Goal: Information Seeking & Learning: Learn about a topic

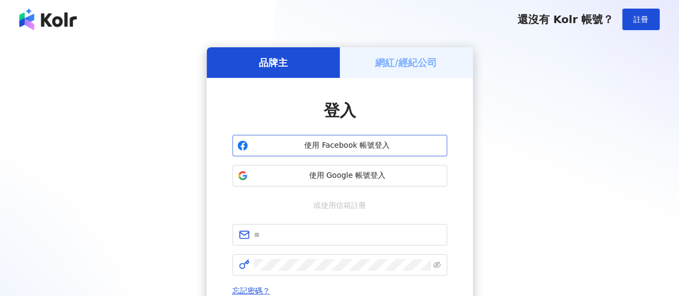
click at [324, 148] on span "使用 Facebook 帳號登入" at bounding box center [347, 145] width 190 height 11
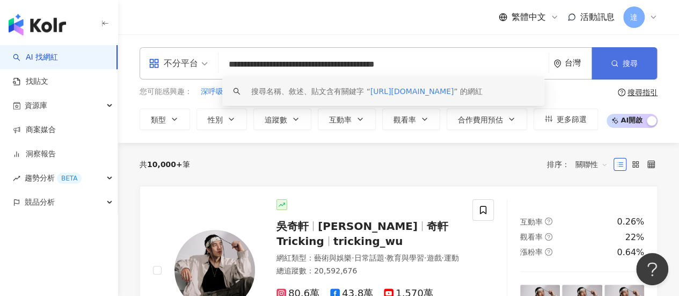
type input "**********"
click at [629, 69] on button "搜尋" at bounding box center [624, 63] width 65 height 32
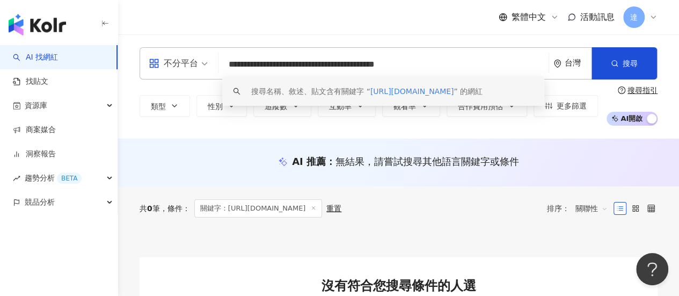
drag, startPoint x: 446, startPoint y: 61, endPoint x: 186, endPoint y: 74, distance: 260.1
click at [186, 74] on div "**********" at bounding box center [399, 63] width 518 height 32
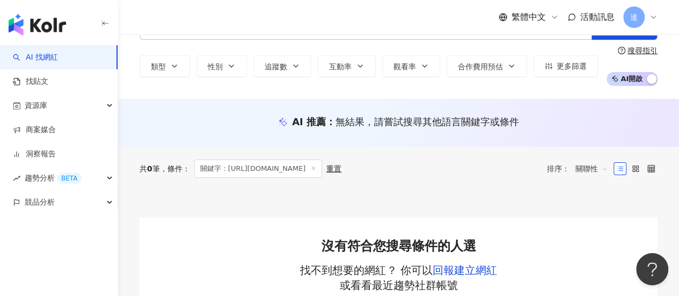
scroll to position [54, 0]
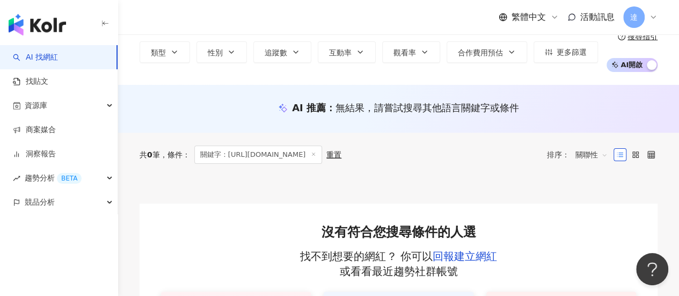
click at [49, 57] on link "AI 找網紅" at bounding box center [35, 57] width 45 height 11
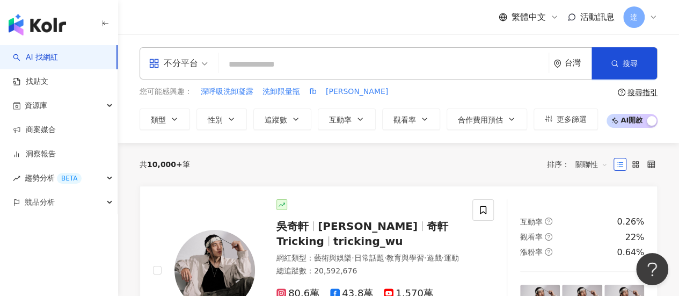
click at [251, 63] on input "search" at bounding box center [384, 64] width 322 height 20
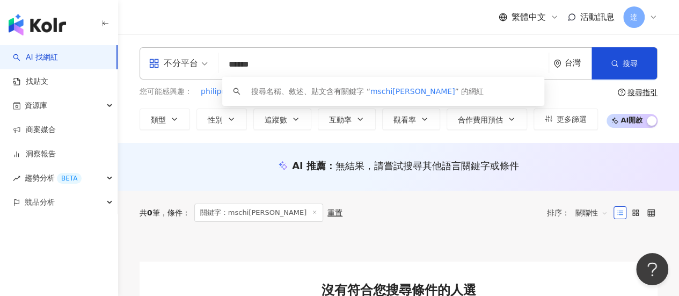
type input "*****"
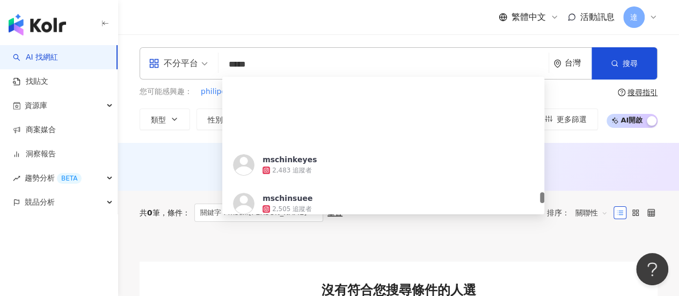
scroll to position [1933, 0]
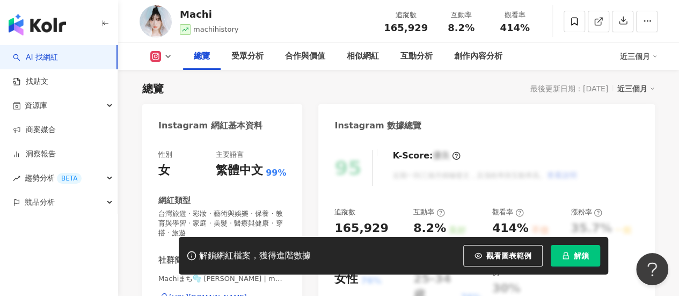
scroll to position [259, 0]
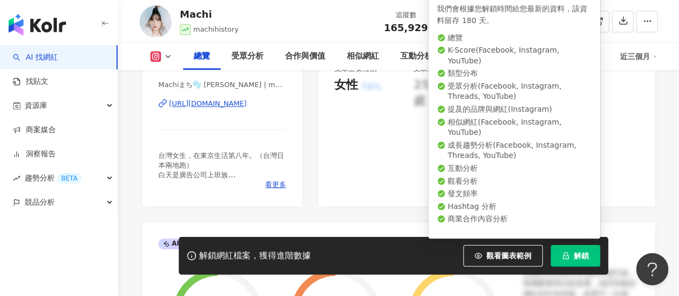
click at [580, 256] on span "解鎖" at bounding box center [581, 255] width 15 height 9
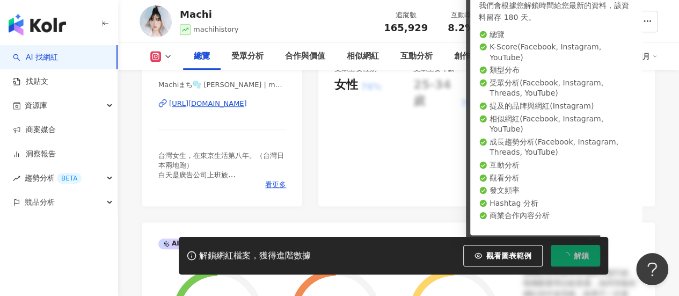
scroll to position [260, 0]
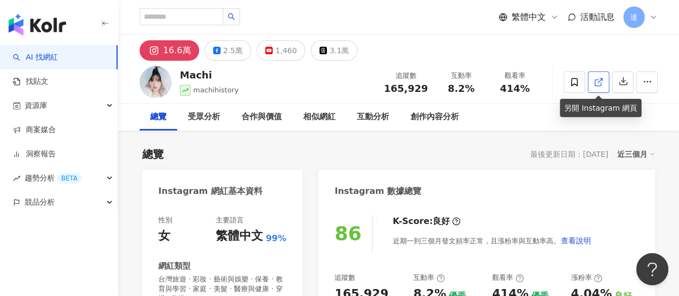
click at [599, 81] on icon at bounding box center [599, 82] width 10 height 10
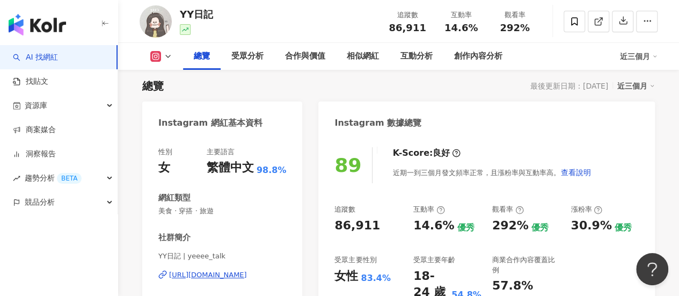
scroll to position [12, 0]
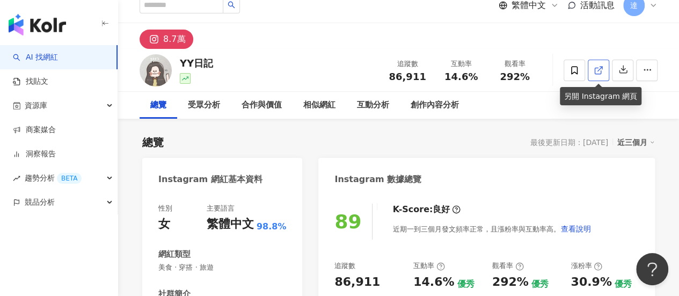
click at [594, 70] on icon at bounding box center [599, 70] width 10 height 10
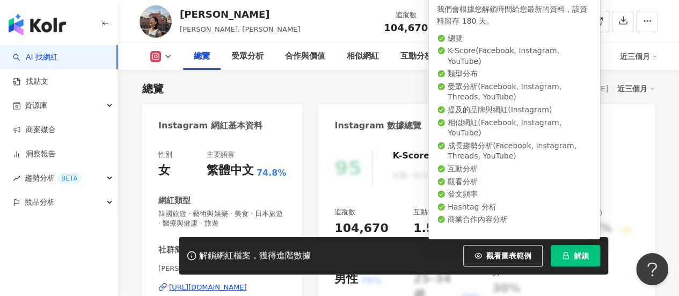
click at [576, 258] on span "解鎖" at bounding box center [581, 255] width 15 height 9
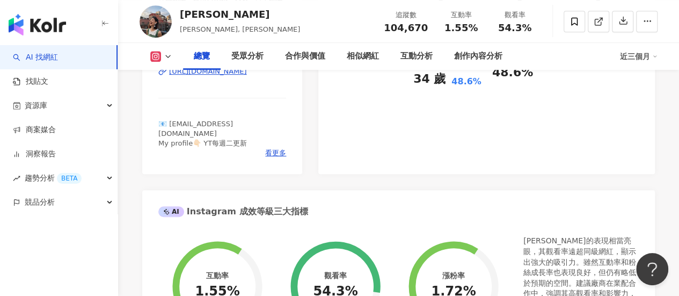
scroll to position [280, 0]
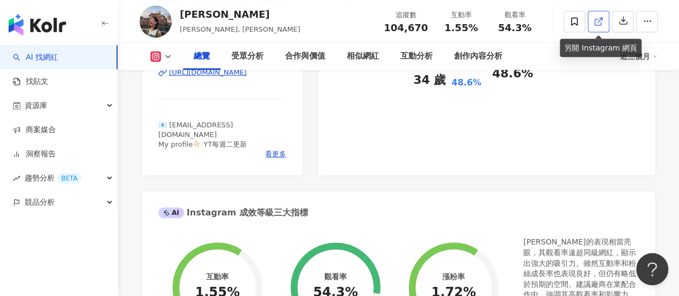
click at [597, 24] on icon at bounding box center [599, 22] width 10 height 10
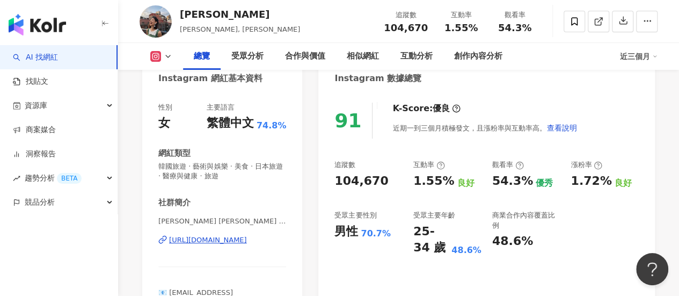
scroll to position [65, 0]
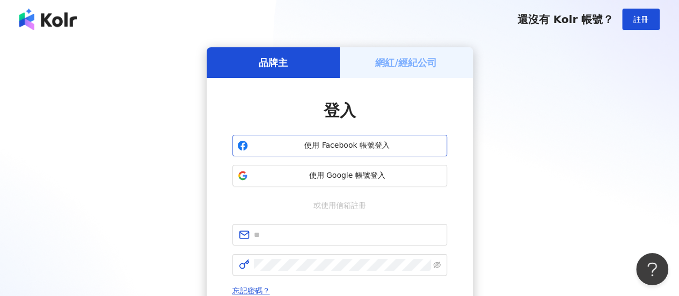
click at [321, 148] on span "使用 Facebook 帳號登入" at bounding box center [347, 145] width 190 height 11
